Goal: Book appointment/travel/reservation

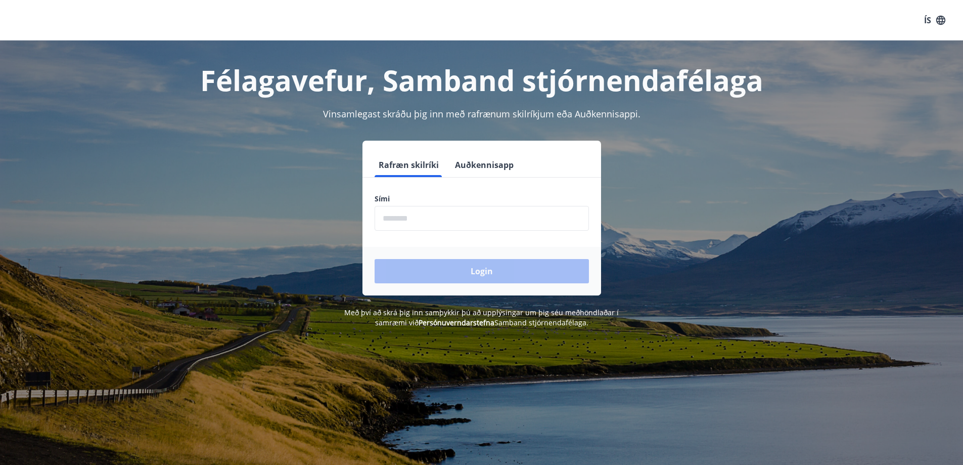
click at [409, 214] on input "phone" at bounding box center [482, 218] width 214 height 25
type input "********"
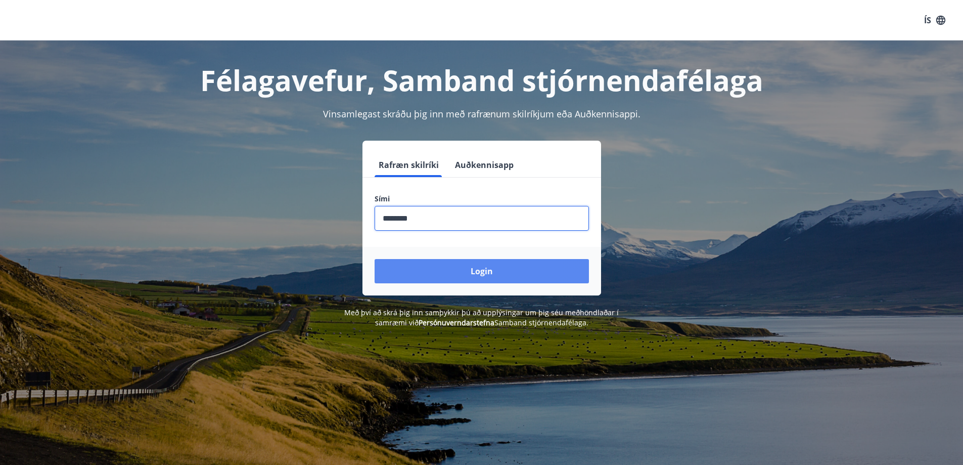
click at [465, 267] on button "Login" at bounding box center [482, 271] width 214 height 24
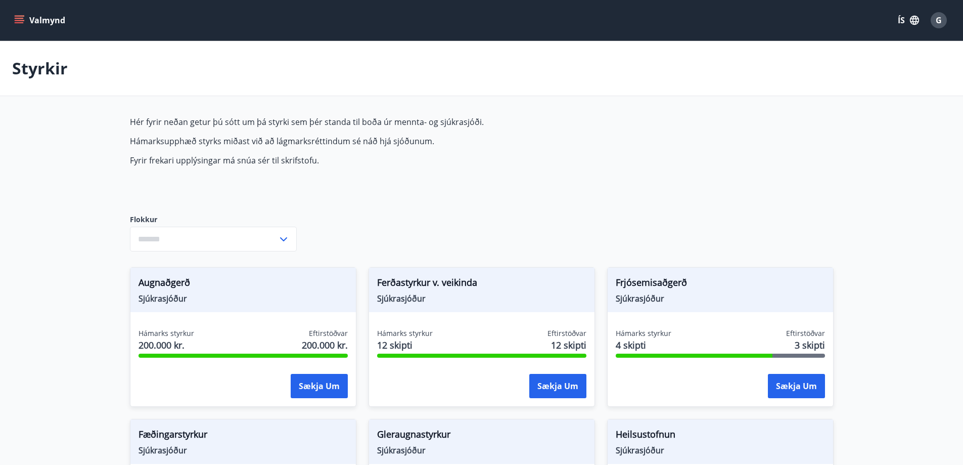
type input "***"
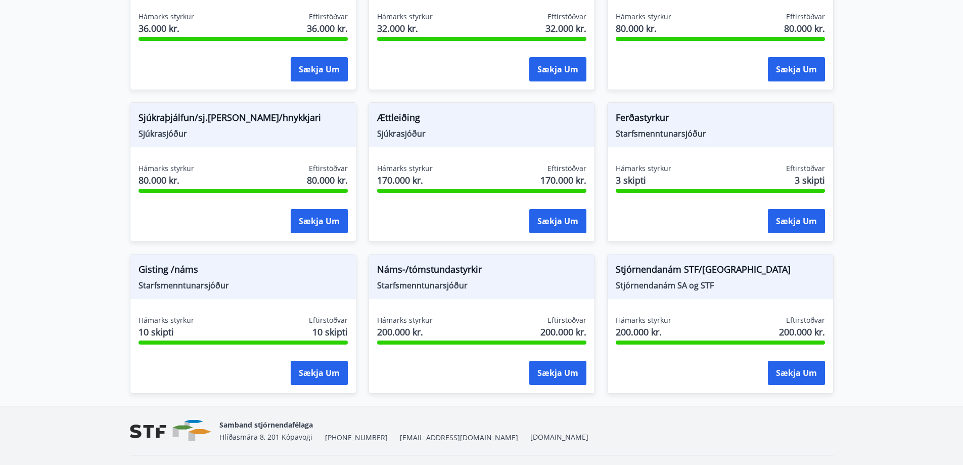
scroll to position [797, 0]
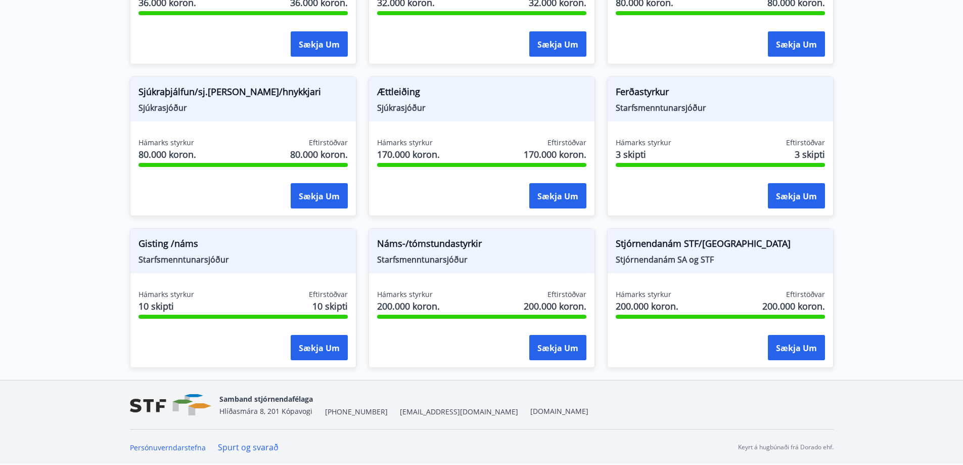
click at [399, 105] on font "Sjúkrasjóður" at bounding box center [401, 107] width 49 height 11
click at [540, 189] on button "Sækja um" at bounding box center [557, 195] width 57 height 25
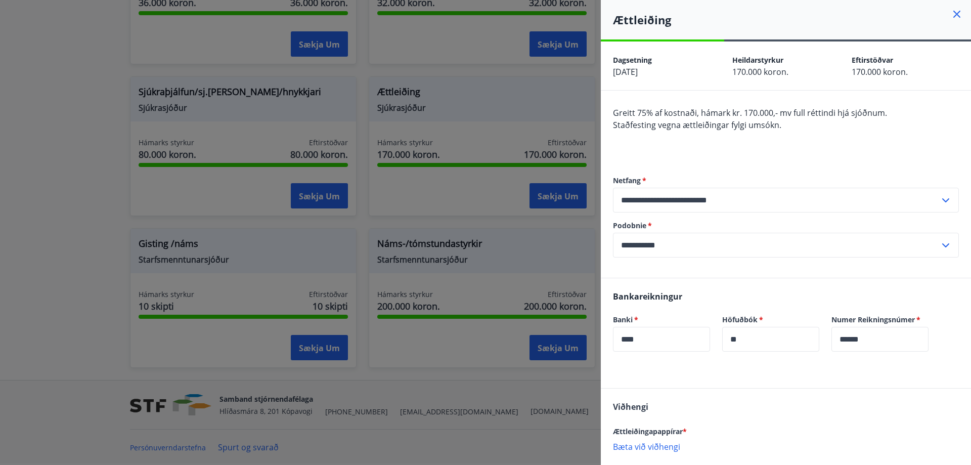
click at [953, 13] on icon at bounding box center [956, 14] width 7 height 7
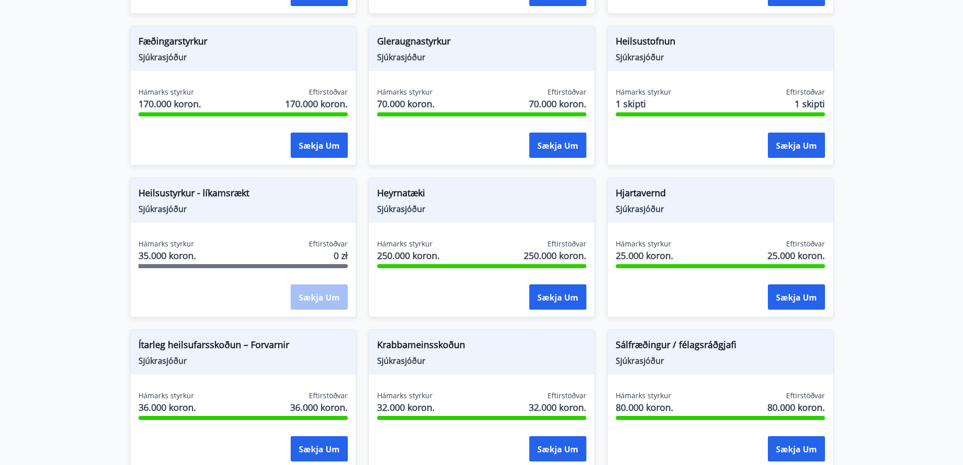
scroll to position [292, 0]
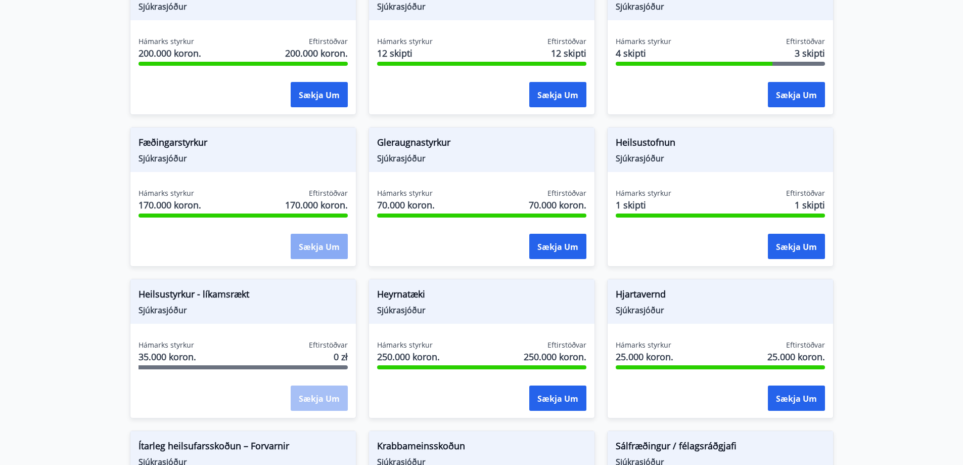
click at [310, 245] on font "Sækja um" at bounding box center [319, 246] width 41 height 11
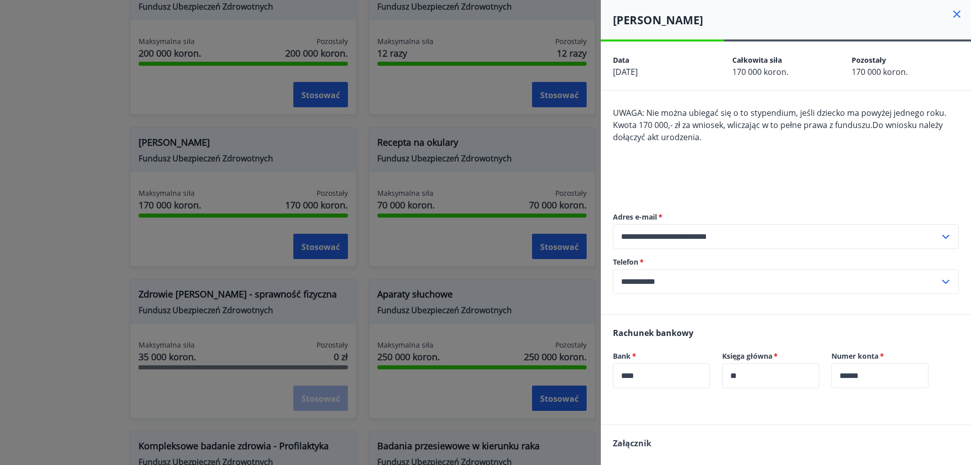
click at [695, 187] on div "UWAGA: Nie można ubiegać się o to stypendium, jeśli dziecko ma powyżej jednego …" at bounding box center [786, 149] width 346 height 85
click at [69, 122] on div at bounding box center [485, 232] width 971 height 465
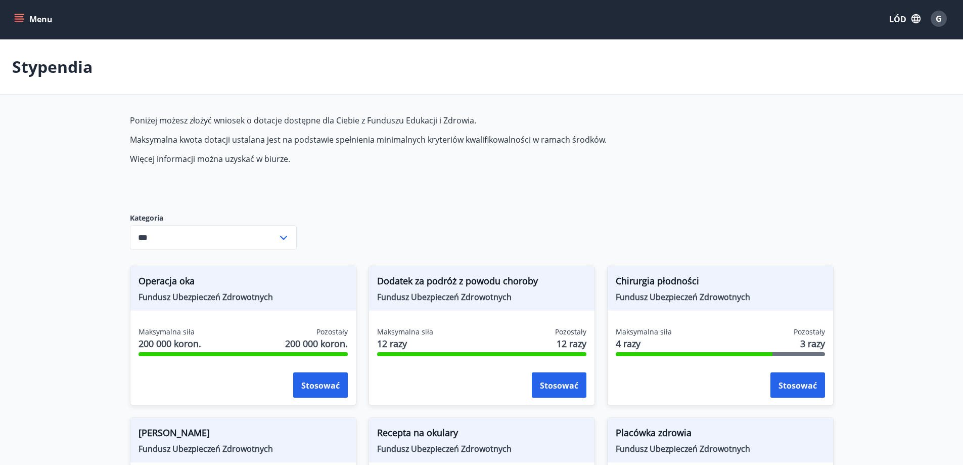
scroll to position [0, 0]
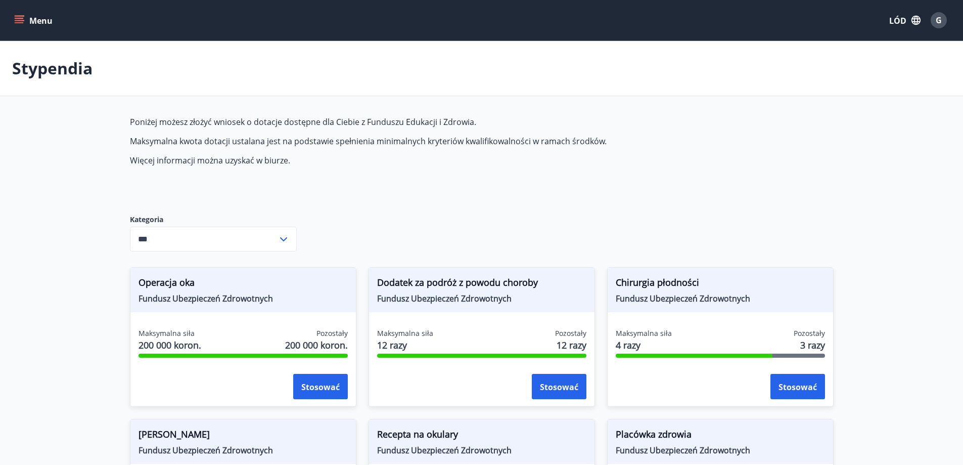
click at [20, 22] on icon "menu" at bounding box center [19, 20] width 10 height 10
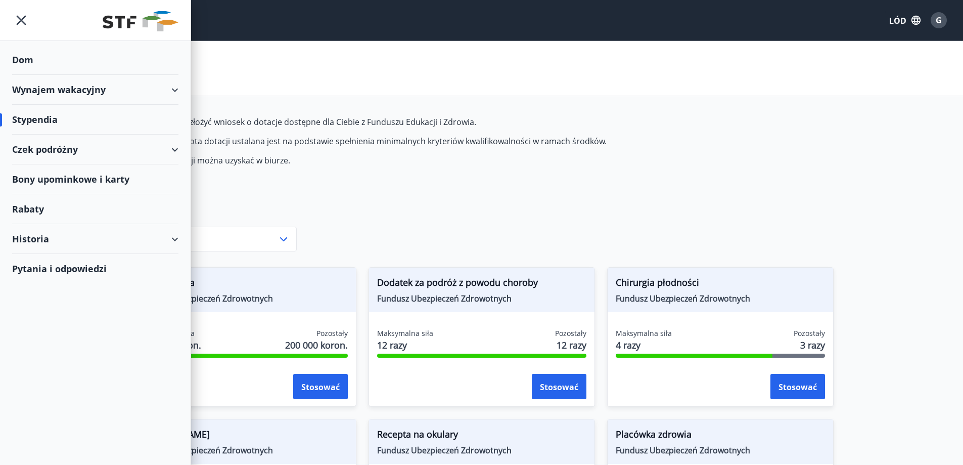
click at [40, 88] on font "Wynajem wakacyjny" at bounding box center [59, 89] width 94 height 12
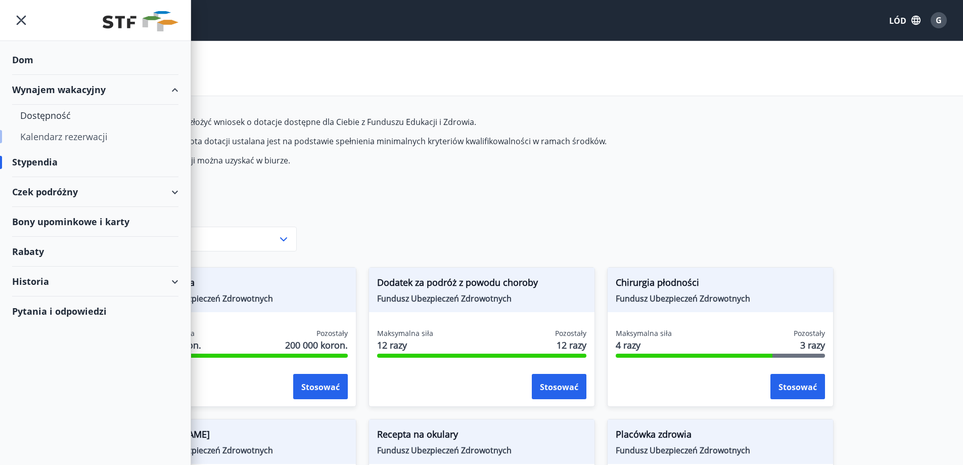
click at [42, 134] on font "Kalendarz rezerwacji" at bounding box center [63, 136] width 87 height 12
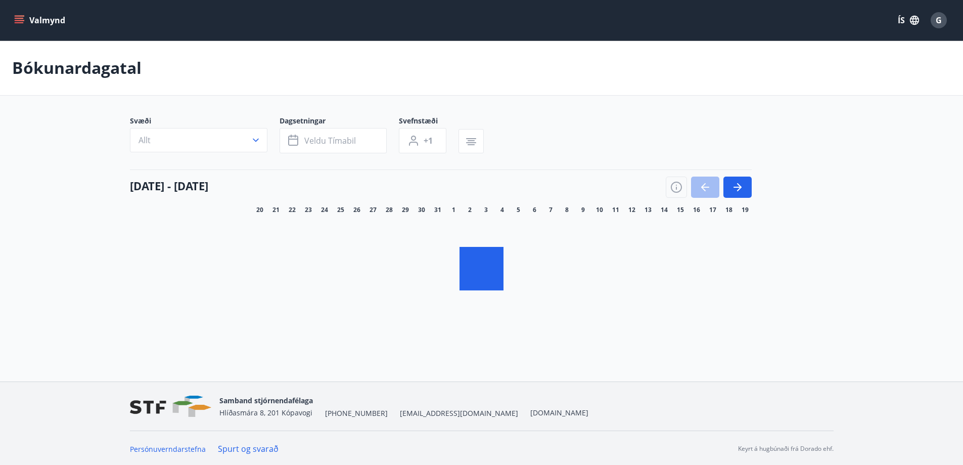
click at [254, 141] on icon "button" at bounding box center [256, 140] width 10 height 10
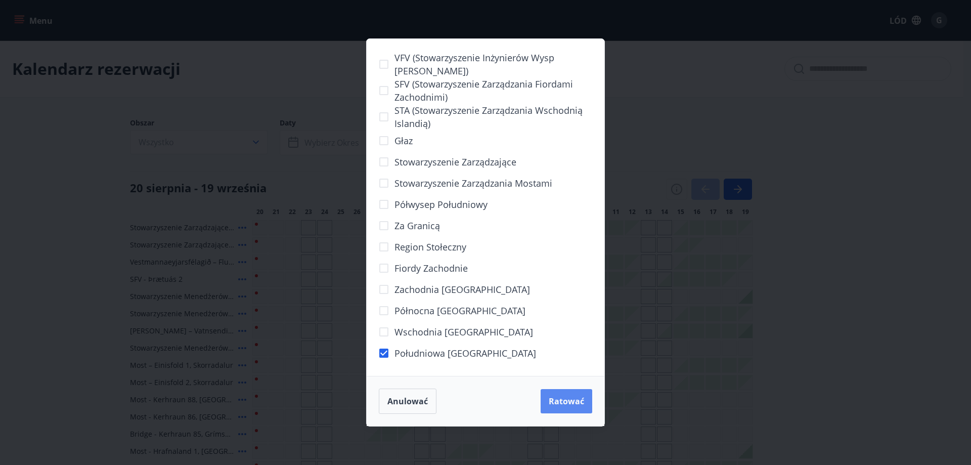
click at [564, 410] on button "Ratować" at bounding box center [567, 401] width 52 height 24
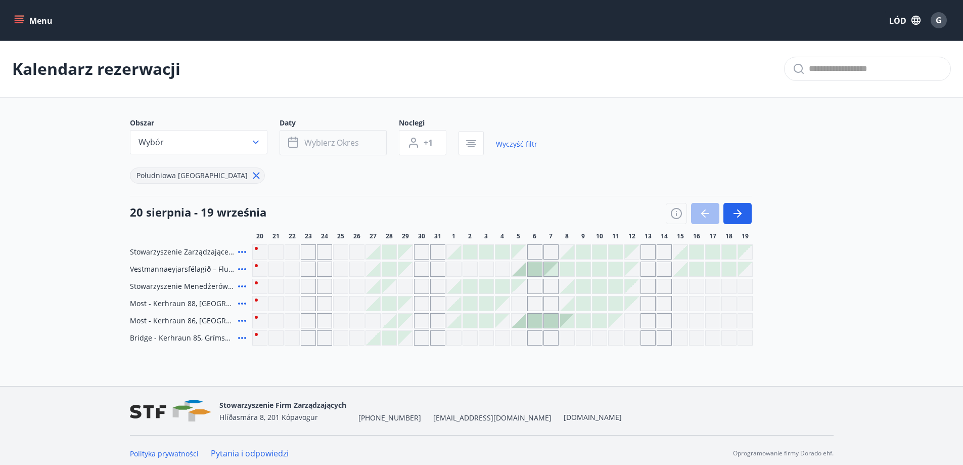
click at [374, 143] on button "Wybierz okres" at bounding box center [333, 142] width 107 height 25
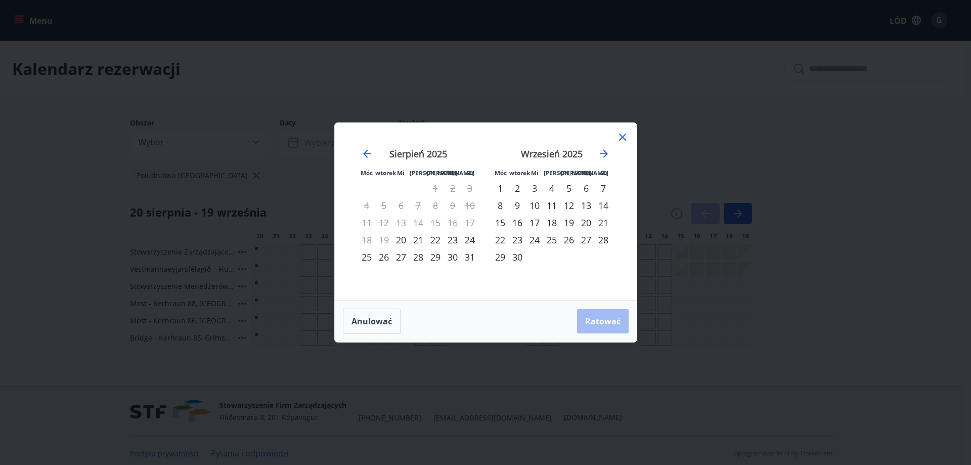
click at [402, 240] on font "20" at bounding box center [401, 240] width 10 height 12
click at [471, 240] on font "24" at bounding box center [470, 240] width 10 height 12
click at [610, 321] on font "Ratować" at bounding box center [602, 321] width 35 height 11
